Goal: Task Accomplishment & Management: Manage account settings

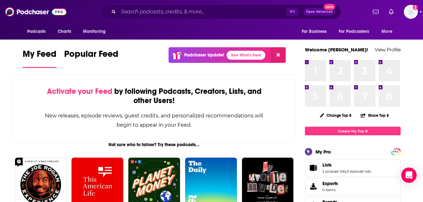
click at [410, 10] on img "Logged in as DavidLesperance" at bounding box center [410, 12] width 14 height 14
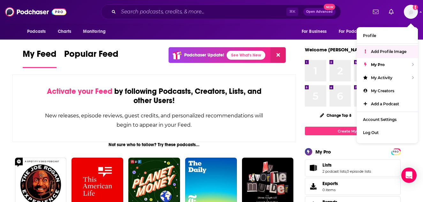
click at [386, 51] on span "Add Profile Image" at bounding box center [388, 51] width 35 height 5
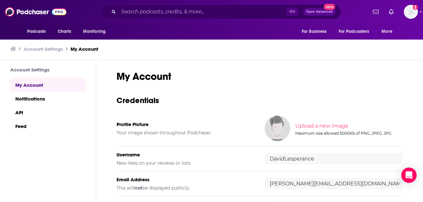
click at [313, 126] on input "file" at bounding box center [348, 126] width 318 height 29
click at [326, 122] on input "file" at bounding box center [348, 123] width 318 height 29
type input "C:\fakepath\[PERSON_NAME] by [PERSON_NAME]com-16.jpeg"
click at [333, 123] on input "file" at bounding box center [348, 123] width 318 height 29
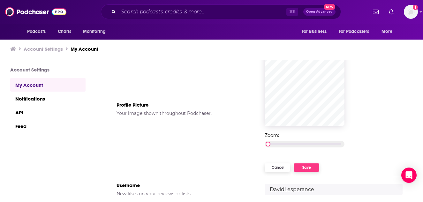
scroll to position [71, 0]
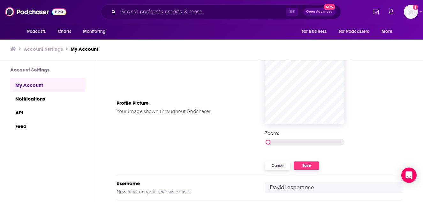
click at [309, 166] on button "Save" at bounding box center [306, 165] width 26 height 8
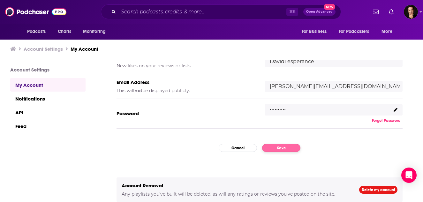
scroll to position [98, 0]
click at [283, 149] on button "Save" at bounding box center [281, 148] width 38 height 8
click at [281, 148] on button "Save" at bounding box center [281, 148] width 38 height 8
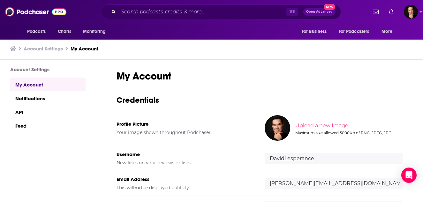
scroll to position [0, 0]
